Goal: Task Accomplishment & Management: Manage account settings

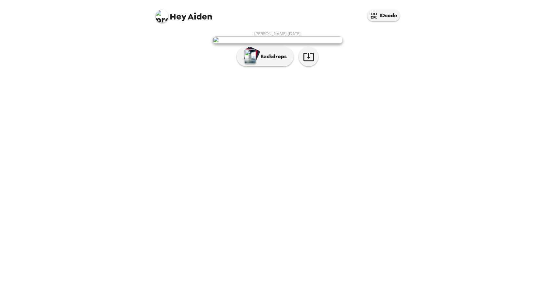
click at [253, 70] on div "[PERSON_NAME] , [DATE] Backdrops" at bounding box center [277, 50] width 247 height 39
click at [255, 64] on img "button" at bounding box center [249, 56] width 11 height 14
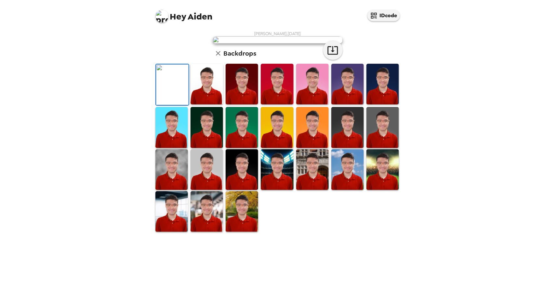
click at [194, 104] on img at bounding box center [206, 84] width 32 height 41
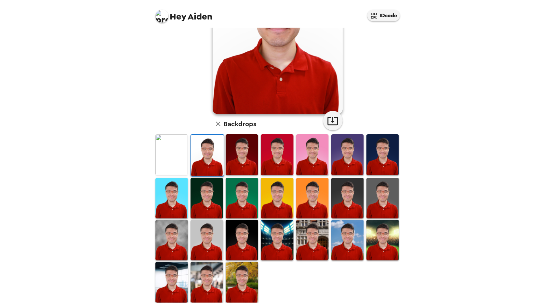
scroll to position [84, 0]
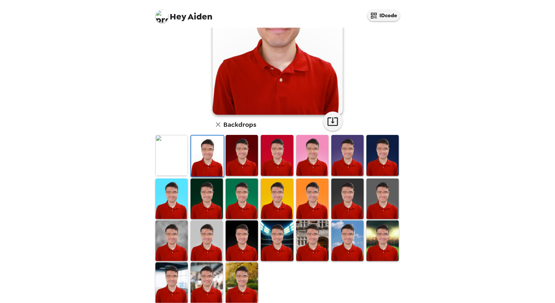
click at [207, 239] on img at bounding box center [206, 240] width 32 height 41
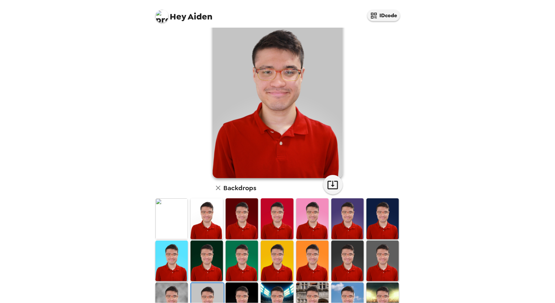
scroll to position [0, 0]
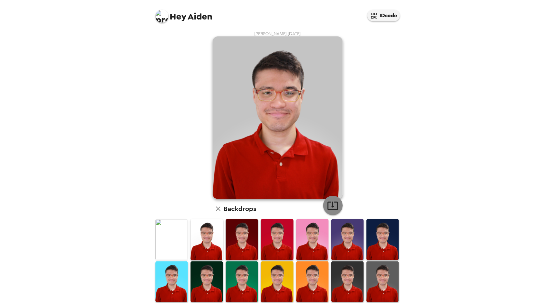
click at [331, 201] on icon "button" at bounding box center [332, 205] width 11 height 11
